Goal: Transaction & Acquisition: Purchase product/service

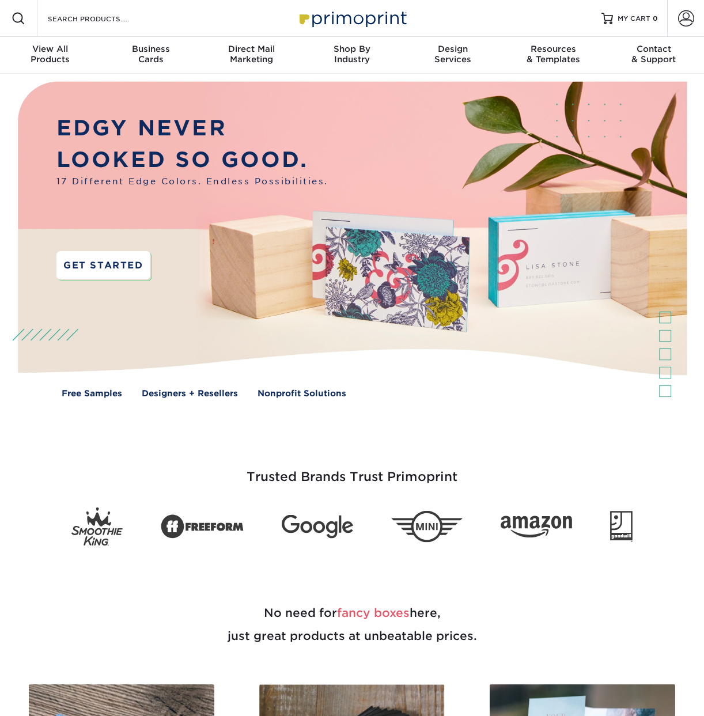
click at [119, 270] on link "GET STARTED" at bounding box center [103, 265] width 94 height 28
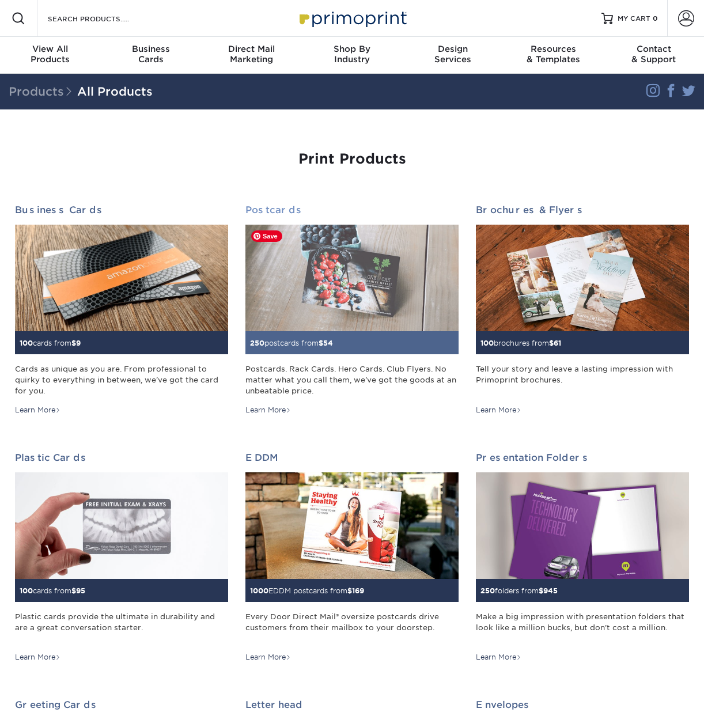
click at [358, 286] on img at bounding box center [351, 278] width 213 height 107
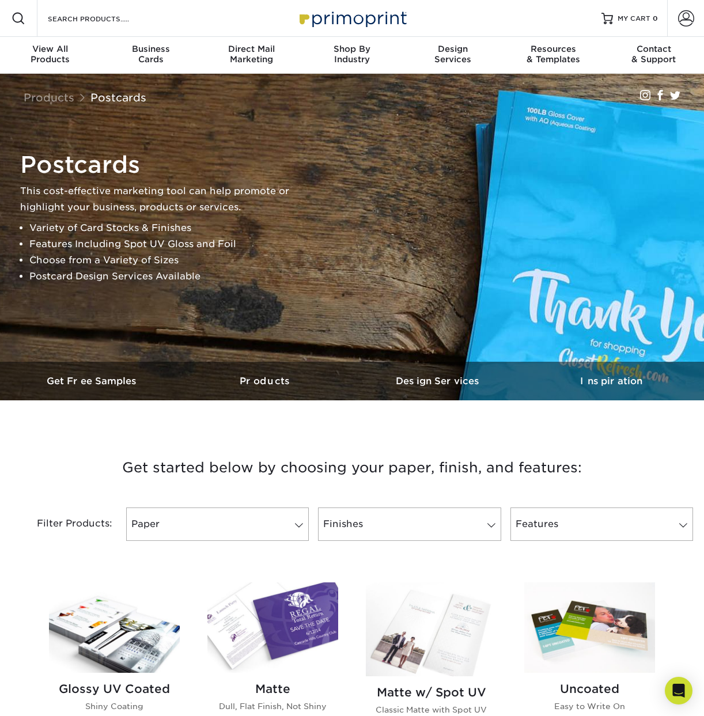
scroll to position [134, 0]
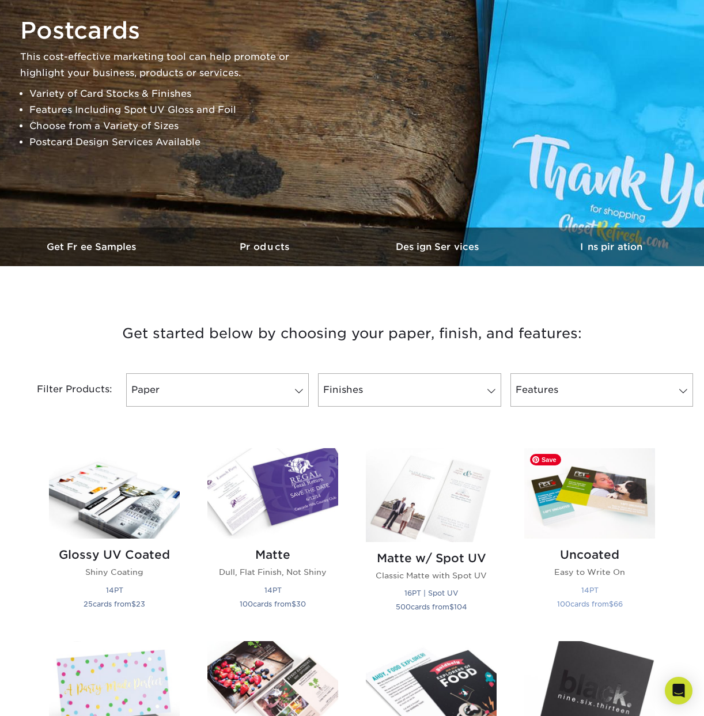
drag, startPoint x: 594, startPoint y: 489, endPoint x: 603, endPoint y: 554, distance: 65.6
click at [594, 489] on img at bounding box center [589, 493] width 131 height 90
click at [603, 554] on h2 "Uncoated" at bounding box center [589, 555] width 131 height 14
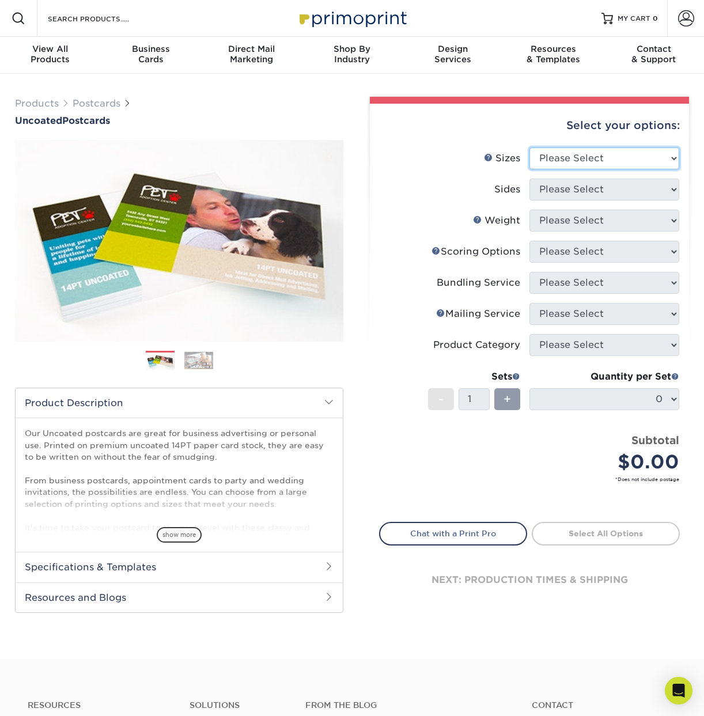
click at [625, 153] on select "Please Select 1.5" x 7" 2" x 8" 2.12" x 5.5" 2.75" x 4.25" 2.75" x 8.5" 3" x 4"…" at bounding box center [604, 158] width 150 height 22
select select "4.00x6.00"
click at [529, 147] on select "Please Select 1.5" x 7" 2" x 8" 2.12" x 5.5" 2.75" x 4.25" 2.75" x 8.5" 3" x 4"…" at bounding box center [604, 158] width 150 height 22
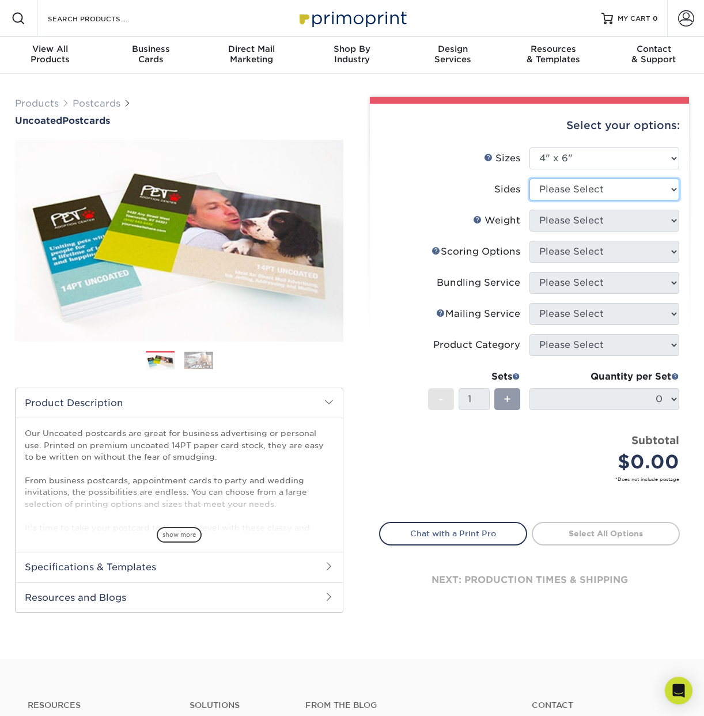
click at [577, 193] on select "Please Select Print Both Sides Print Front Only" at bounding box center [604, 189] width 150 height 22
select select "32d3c223-f82c-492b-b915-ba065a00862f"
click at [529, 178] on select "Please Select Print Both Sides Print Front Only" at bounding box center [604, 189] width 150 height 22
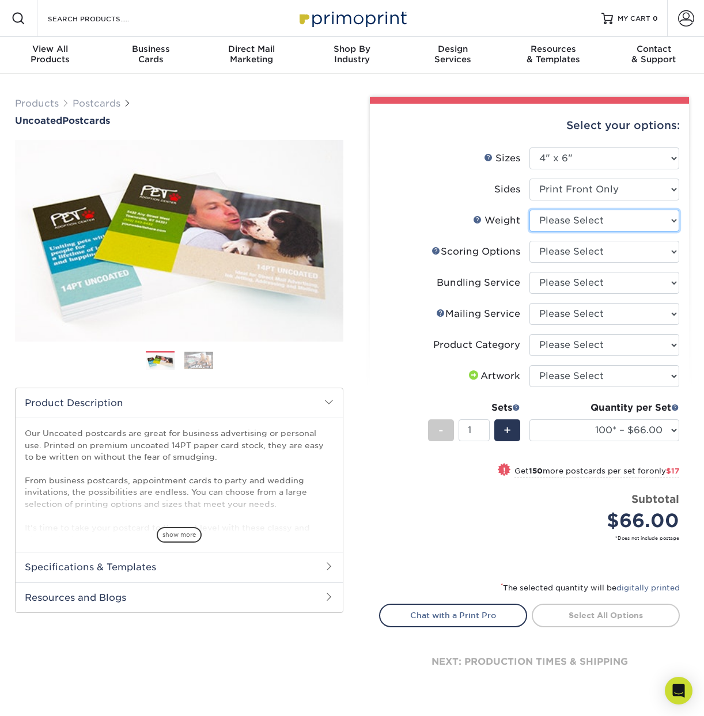
click at [576, 222] on select "Please Select 14PT Uncoated" at bounding box center [604, 221] width 150 height 22
select select "14PT Uncoated"
click at [529, 210] on select "Please Select 14PT Uncoated" at bounding box center [604, 221] width 150 height 22
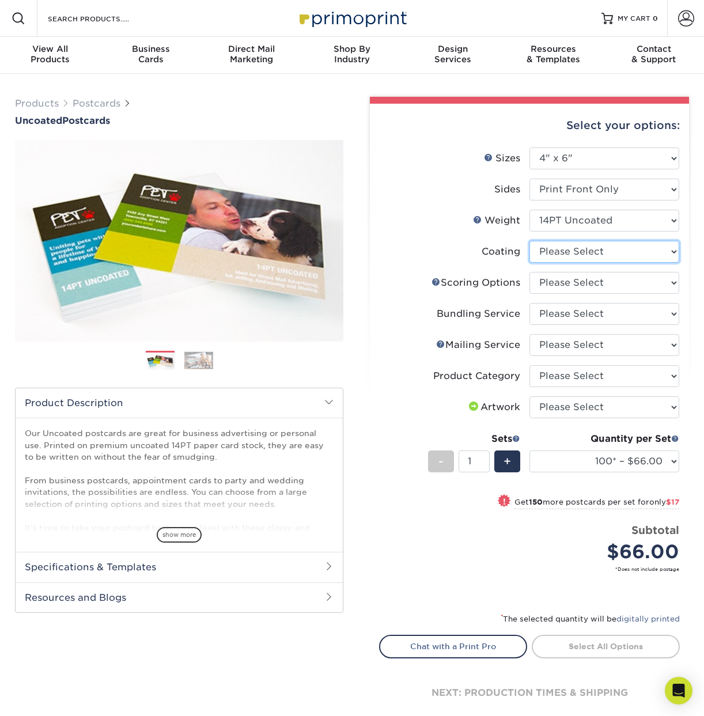
click at [582, 249] on select at bounding box center [604, 252] width 150 height 22
select select "3e7618de-abca-4bda-9f97-8b9129e913d8"
click at [529, 241] on select at bounding box center [604, 252] width 150 height 22
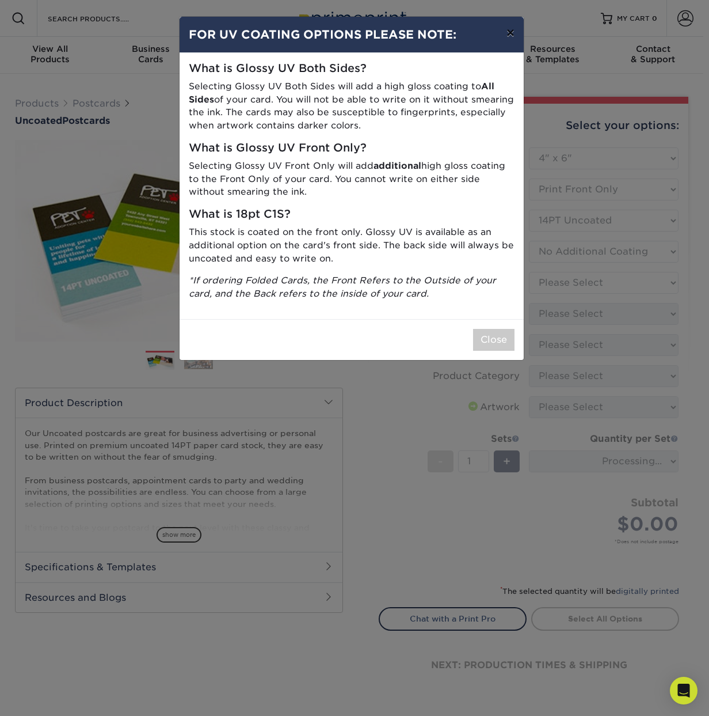
click at [510, 31] on button "×" at bounding box center [510, 33] width 26 height 32
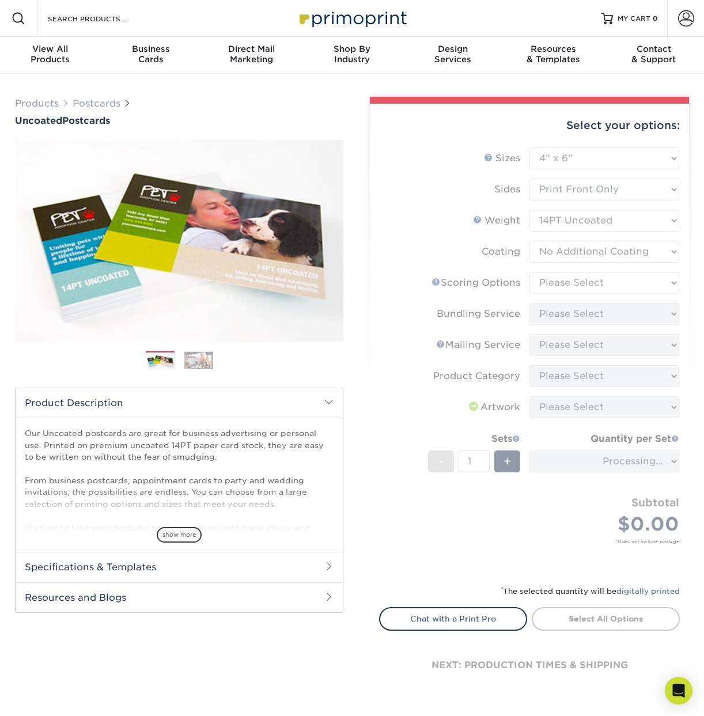
click at [600, 218] on form "Sizes Help Sizes Please Select 1.5" x 7" 2" x 8" 2.12" x 5.5" 2.75" x 4.25" 2.7…" at bounding box center [529, 358] width 301 height 423
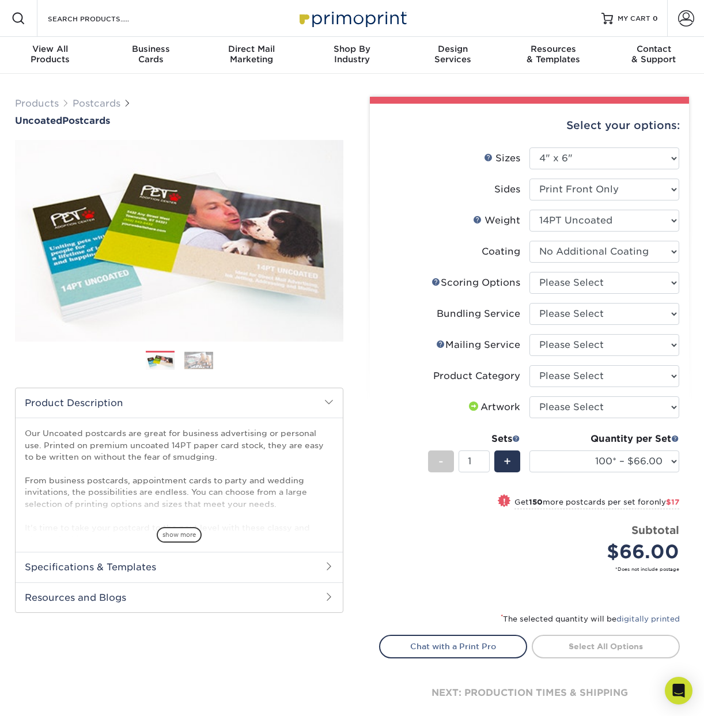
click at [365, 17] on img at bounding box center [351, 18] width 115 height 25
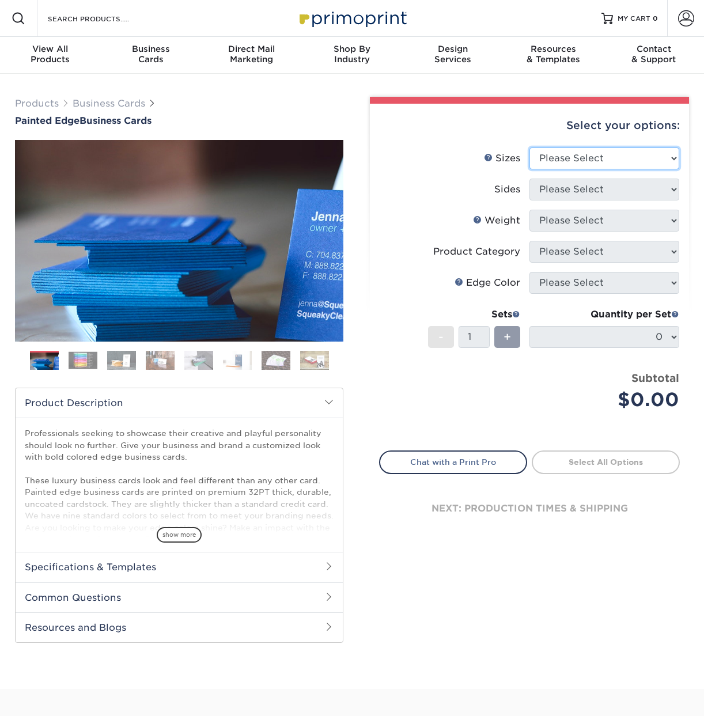
click at [590, 159] on select "Please Select 2" x 3.5" - Standard 2.125" x 3.375" - European 2.5" x 2.5" - Squ…" at bounding box center [604, 158] width 150 height 22
click at [529, 147] on select "Please Select 2" x 3.5" - Standard 2.125" x 3.375" - European 2.5" x 2.5" - Squ…" at bounding box center [604, 158] width 150 height 22
click at [108, 24] on input "Search Products" at bounding box center [103, 19] width 112 height 14
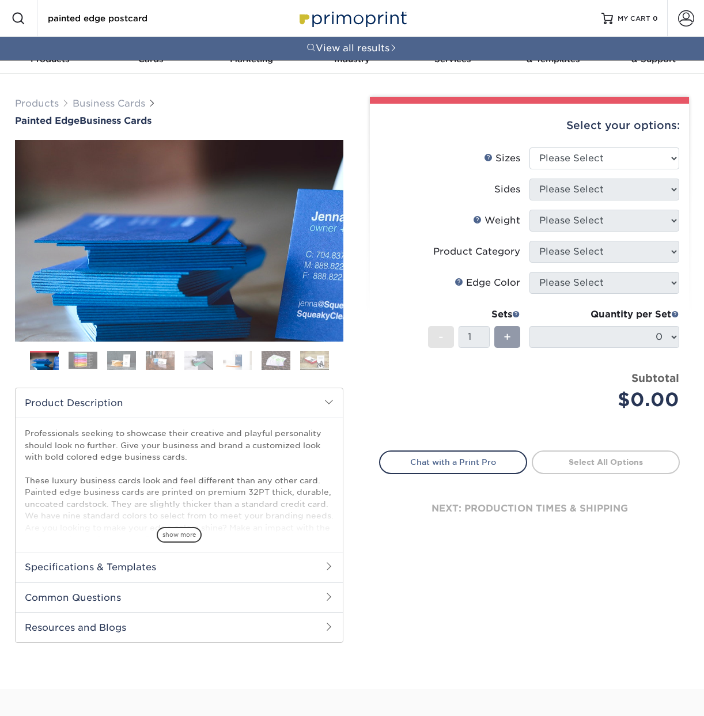
type input "painted edge postcard"
